Goal: Check status

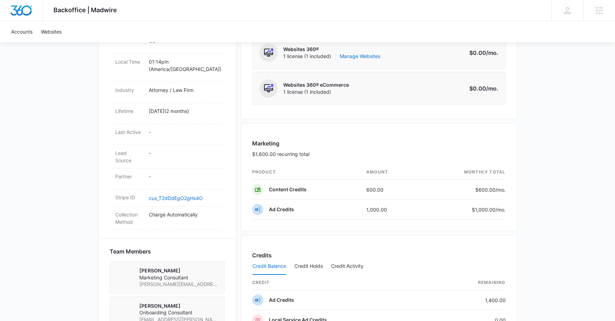
scroll to position [350, 0]
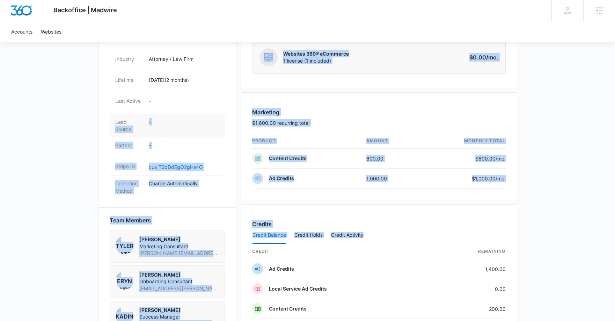
drag, startPoint x: 560, startPoint y: 235, endPoint x: 127, endPoint y: 94, distance: 454.8
click at [127, 94] on div "Backoffice | Madwire Apps Settings [PERSON_NAME] [PERSON_NAME][EMAIL_ADDRESS][P…" at bounding box center [307, 99] width 615 height 899
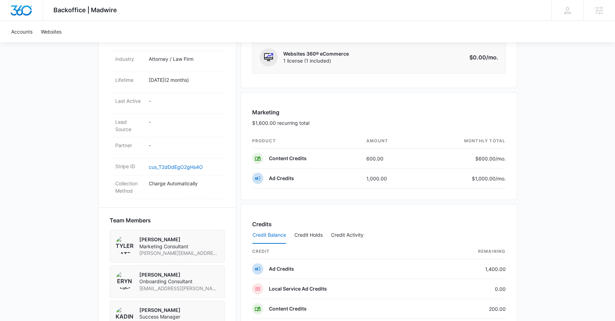
click at [61, 84] on div "Backoffice | Madwire Apps Settings [PERSON_NAME] [PERSON_NAME][EMAIL_ADDRESS][P…" at bounding box center [307, 99] width 615 height 899
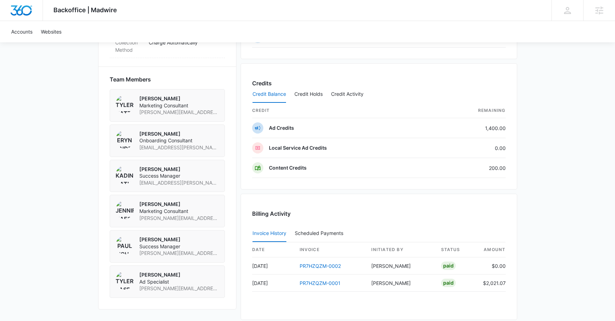
scroll to position [457, 0]
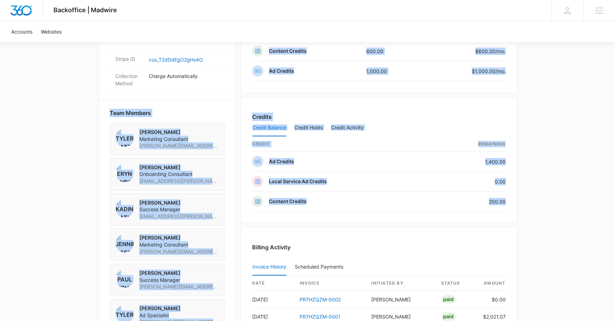
drag, startPoint x: 95, startPoint y: 74, endPoint x: 588, endPoint y: 236, distance: 518.5
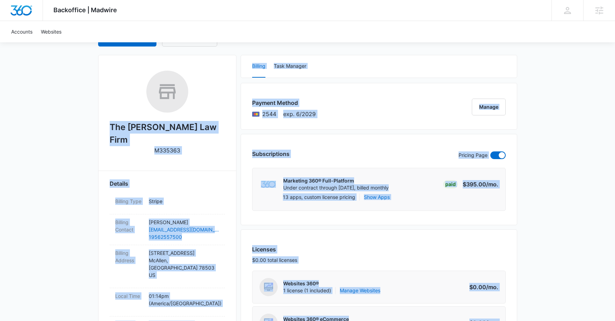
scroll to position [0, 0]
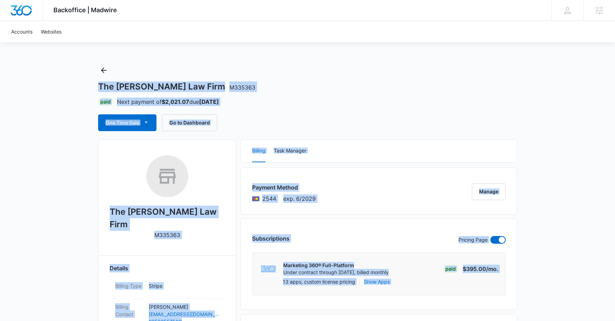
drag, startPoint x: 253, startPoint y: 225, endPoint x: 49, endPoint y: 62, distance: 260.9
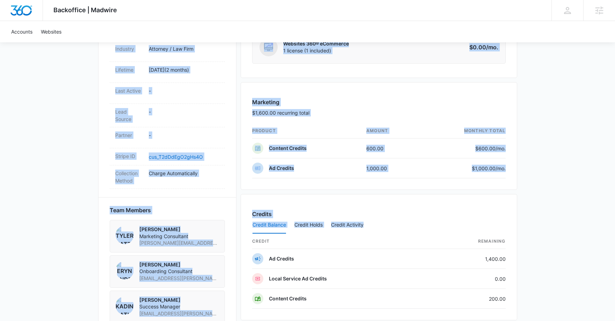
scroll to position [578, 0]
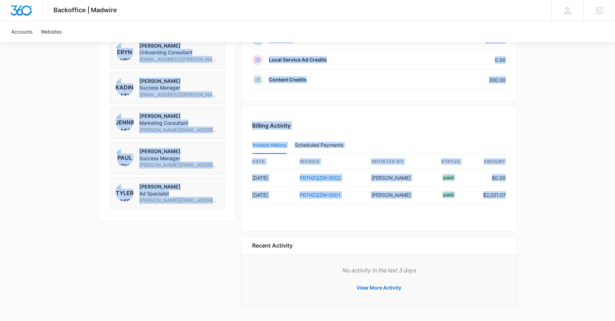
drag, startPoint x: 288, startPoint y: 88, endPoint x: 547, endPoint y: 239, distance: 299.4
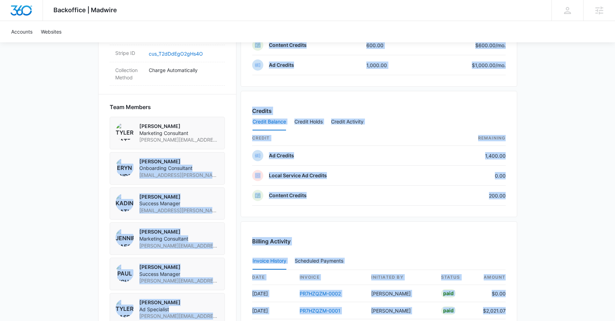
scroll to position [400, 0]
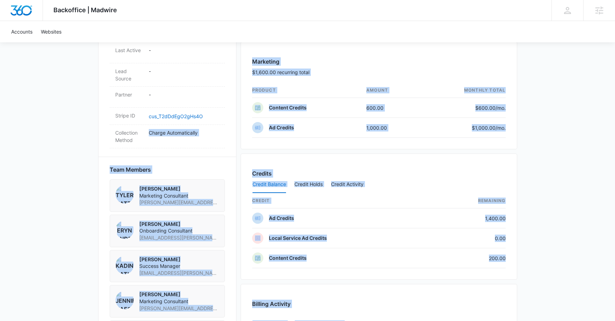
drag, startPoint x: 555, startPoint y: 249, endPoint x: 74, endPoint y: 119, distance: 498.5
click at [74, 119] on div "Backoffice | Madwire Apps Settings [PERSON_NAME] [PERSON_NAME][EMAIL_ADDRESS][P…" at bounding box center [307, 49] width 615 height 899
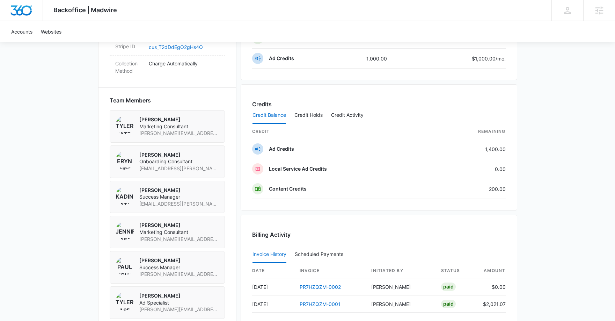
scroll to position [471, 0]
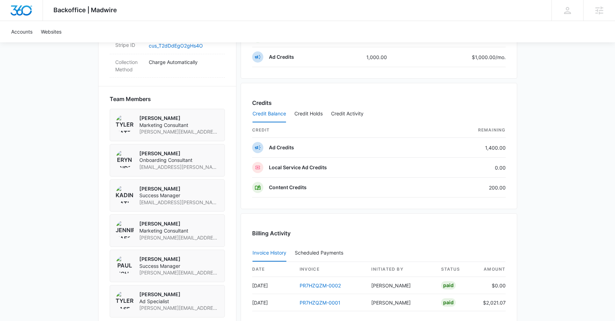
click at [236, 139] on div "The [PERSON_NAME] Law Firm M335363 Details Billing Type Stripe Billing Contact …" at bounding box center [307, 44] width 419 height 751
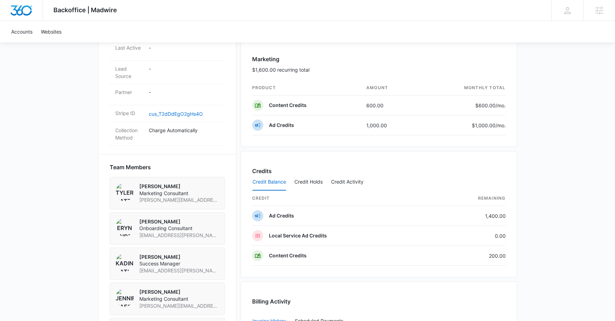
click at [236, 139] on div "The [PERSON_NAME] Law Firm M335363 Details Billing Type Stripe Billing Contact …" at bounding box center [307, 112] width 419 height 751
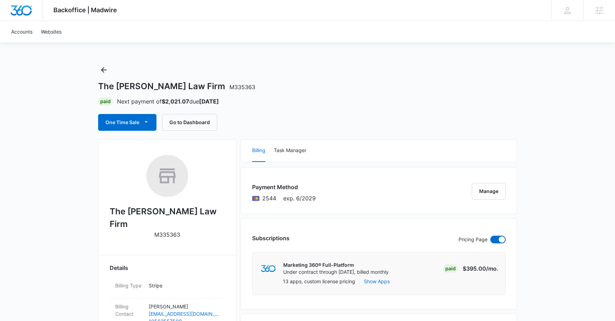
scroll to position [0, 0]
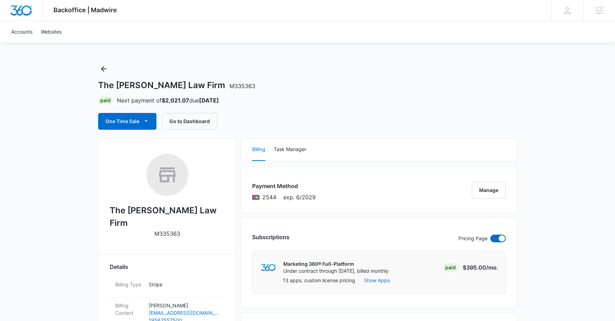
scroll to position [3, 0]
